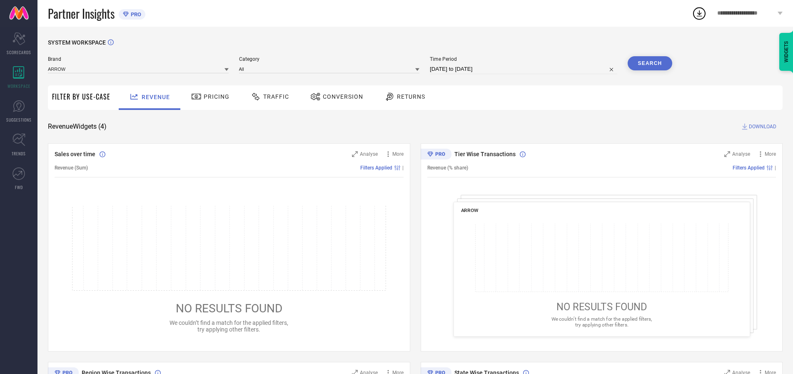
click at [268, 97] on span "Traffic" at bounding box center [276, 96] width 26 height 7
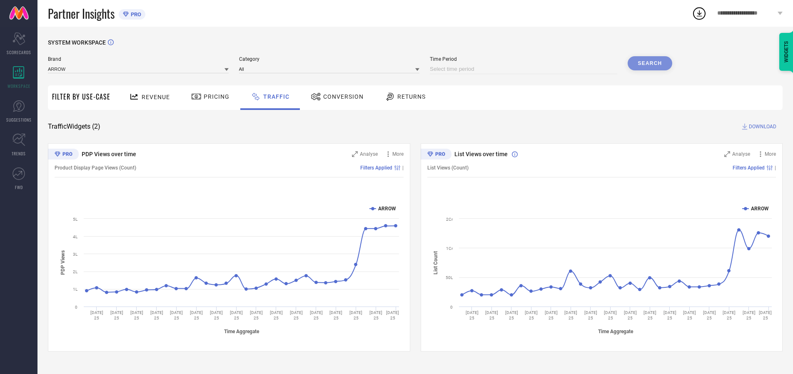
click at [524, 69] on input at bounding box center [523, 69] width 187 height 10
select select "8"
select select "2025"
select select "9"
select select "2025"
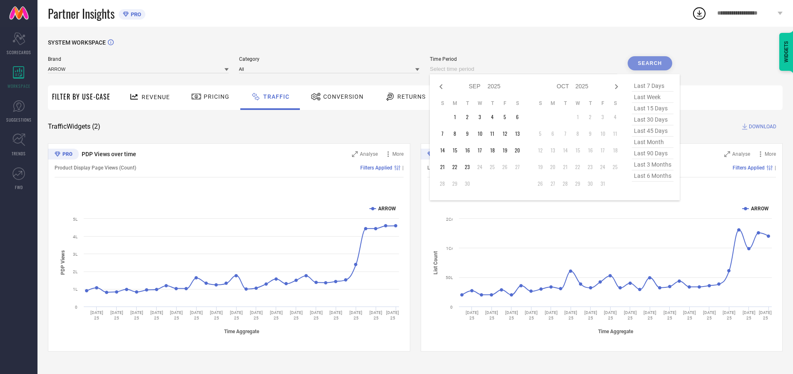
click at [470, 167] on td "23" at bounding box center [467, 167] width 12 height 12
type input "[DATE] to [DATE]"
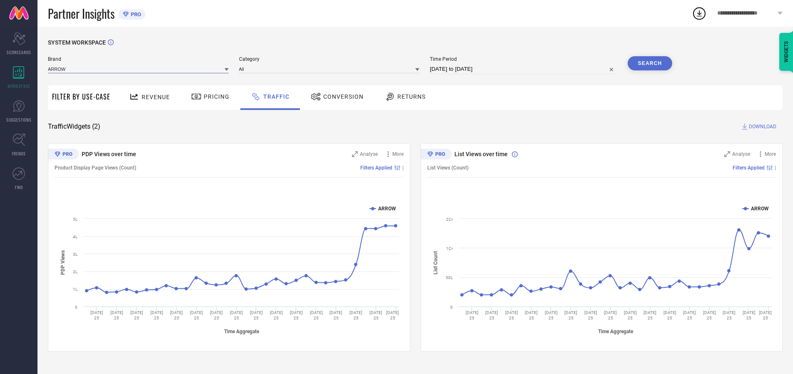
click at [139, 69] on input at bounding box center [138, 69] width 181 height 9
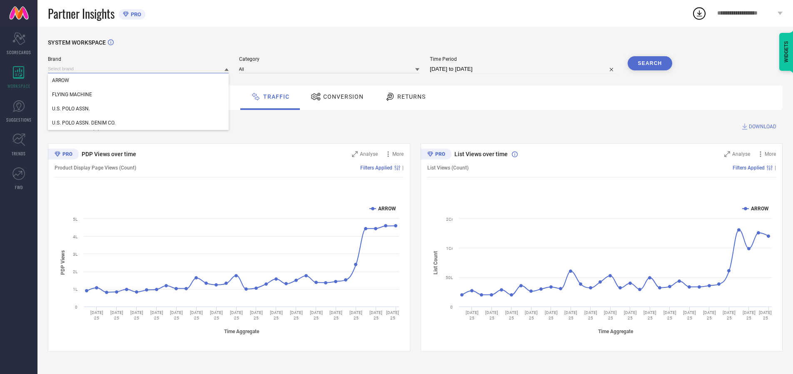
click at [139, 69] on input at bounding box center [138, 69] width 181 height 9
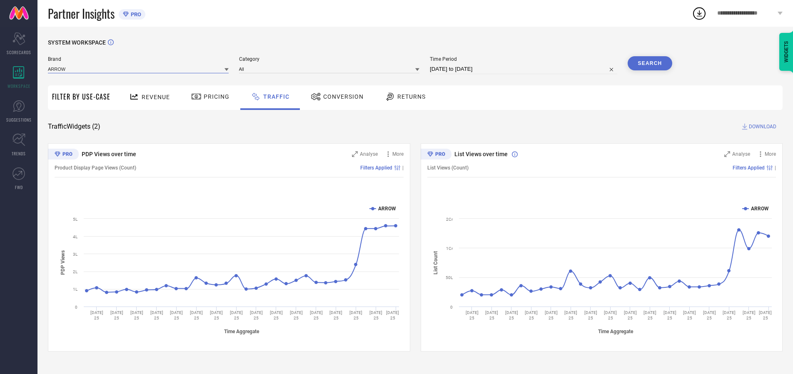
click at [139, 69] on input at bounding box center [138, 69] width 181 height 9
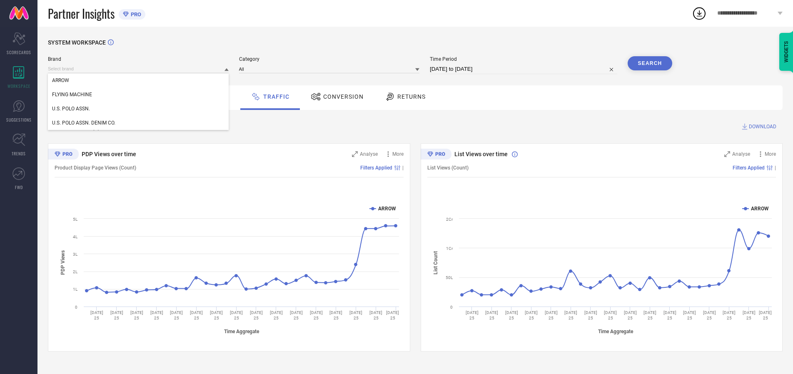
click at [139, 109] on div "U.S. POLO ASSN." at bounding box center [138, 109] width 181 height 14
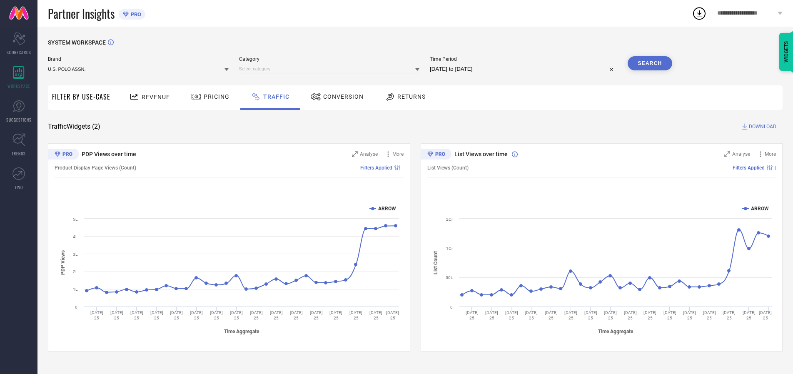
click at [331, 69] on input at bounding box center [329, 69] width 181 height 9
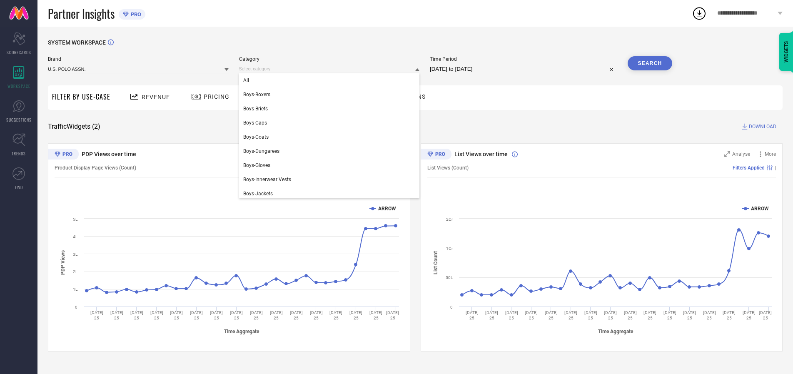
click at [331, 80] on div "All" at bounding box center [329, 80] width 181 height 14
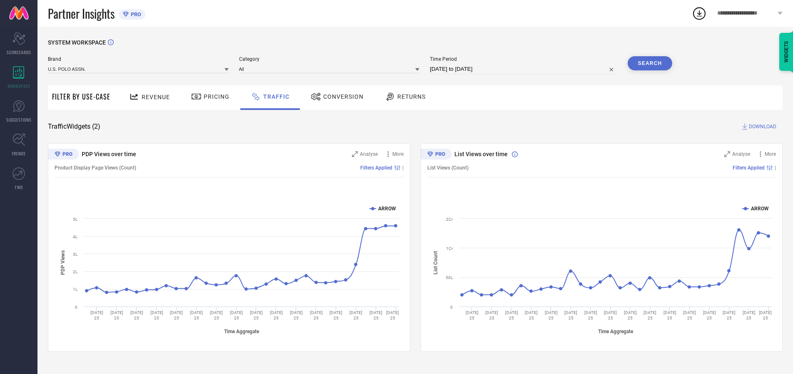
click at [649, 63] on button "Search" at bounding box center [649, 63] width 45 height 14
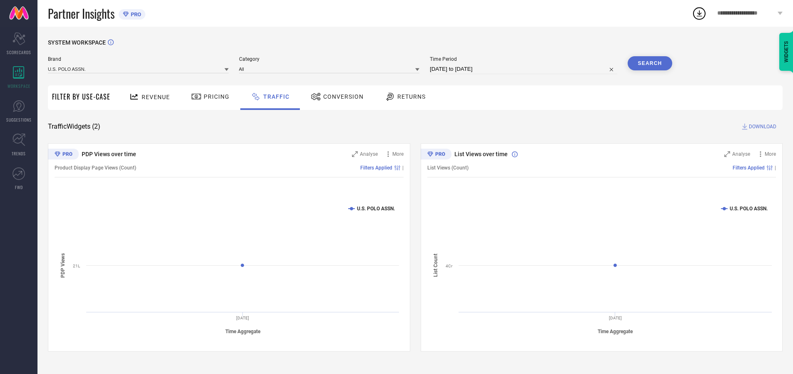
click at [761, 127] on span "DOWNLOAD" at bounding box center [761, 126] width 27 height 8
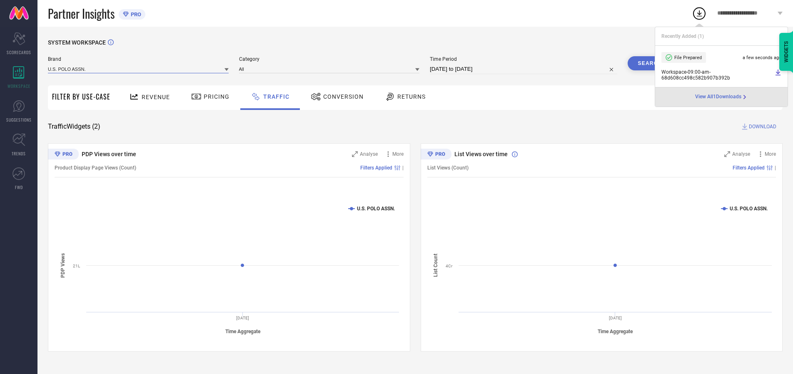
click at [139, 69] on input at bounding box center [138, 69] width 181 height 9
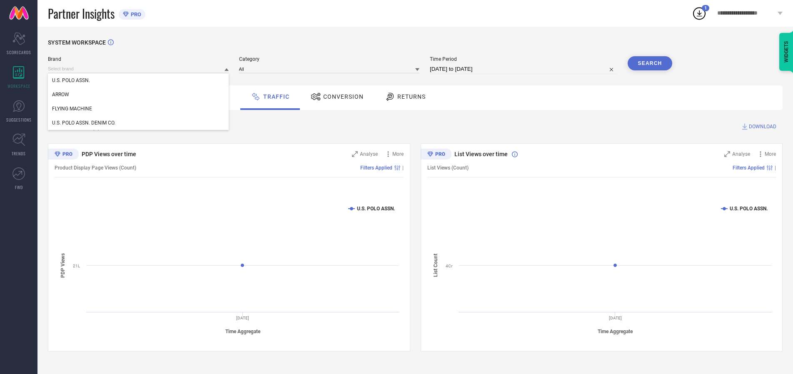
click at [139, 123] on div "U.S. POLO ASSN. DENIM CO." at bounding box center [138, 123] width 181 height 14
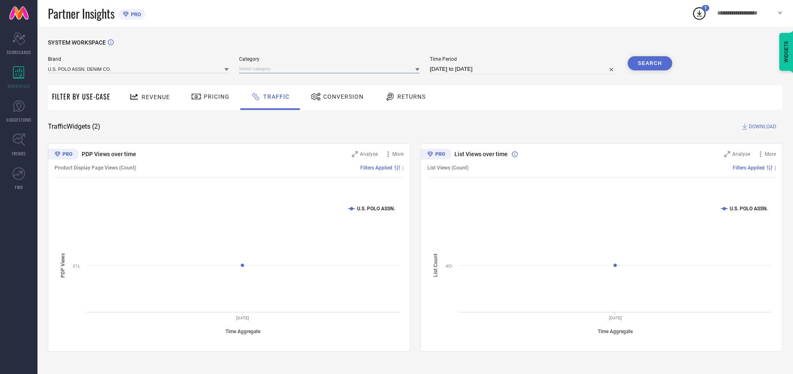
click at [331, 69] on input at bounding box center [329, 69] width 181 height 9
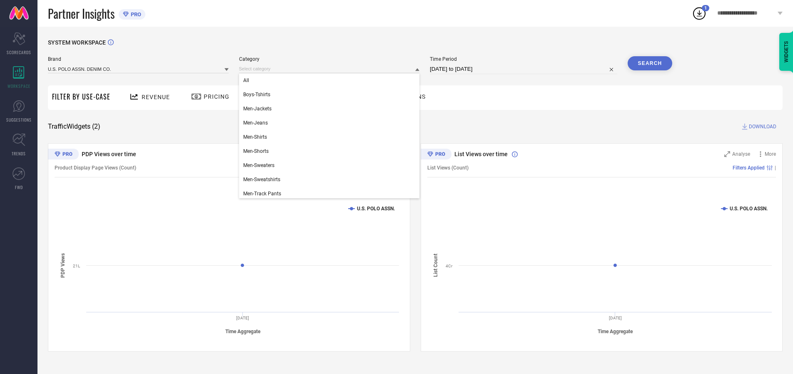
click at [331, 80] on div "All" at bounding box center [329, 80] width 181 height 14
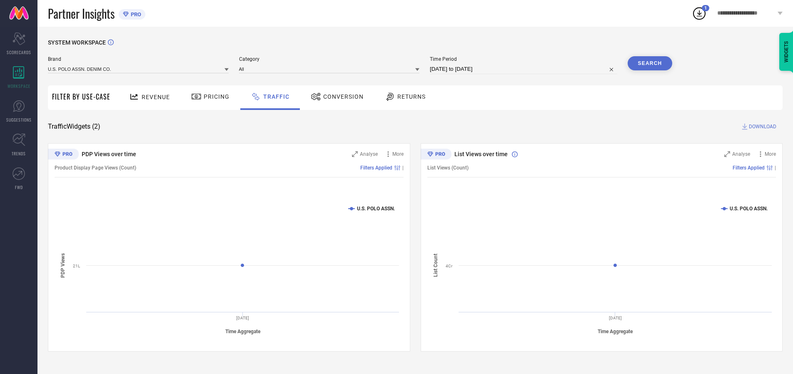
click at [649, 63] on button "Search" at bounding box center [649, 63] width 45 height 14
click at [761, 127] on span "DOWNLOAD" at bounding box center [761, 126] width 27 height 8
